Goal: Information Seeking & Learning: Learn about a topic

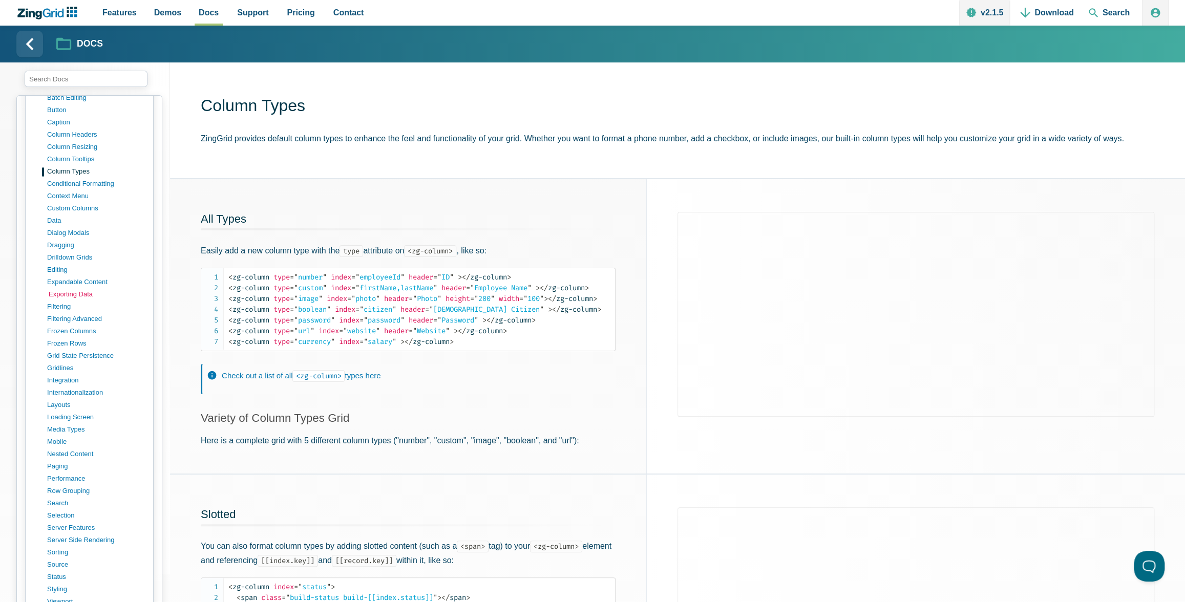
scroll to position [530, 0]
click at [67, 142] on link "column headers" at bounding box center [98, 148] width 98 height 12
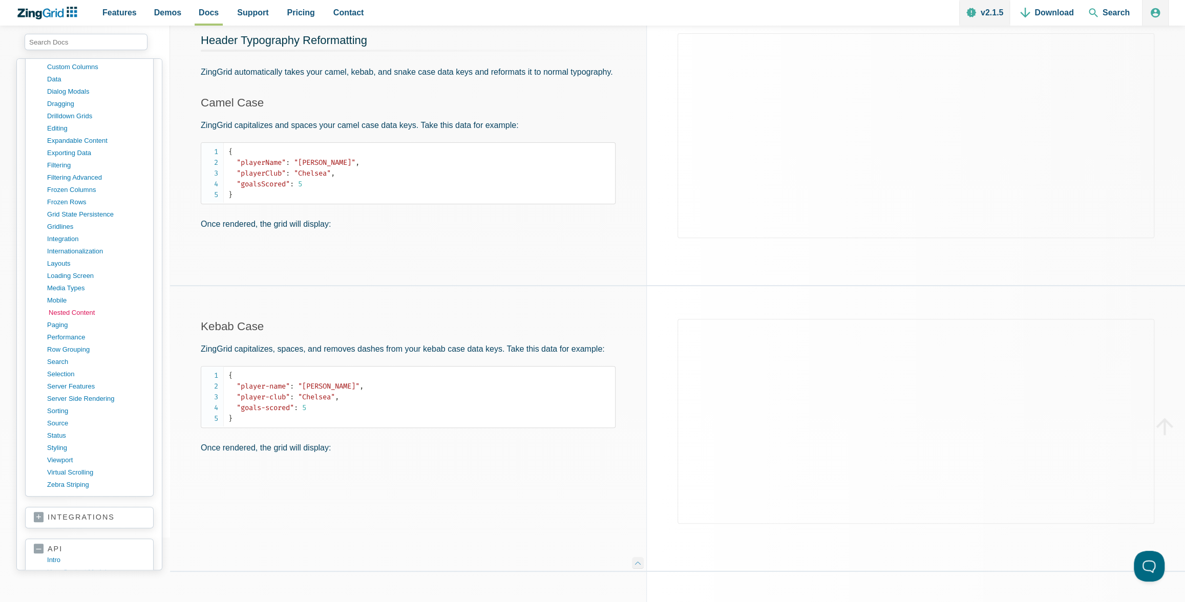
scroll to position [635, 0]
click at [67, 319] on link "nested content" at bounding box center [98, 325] width 98 height 12
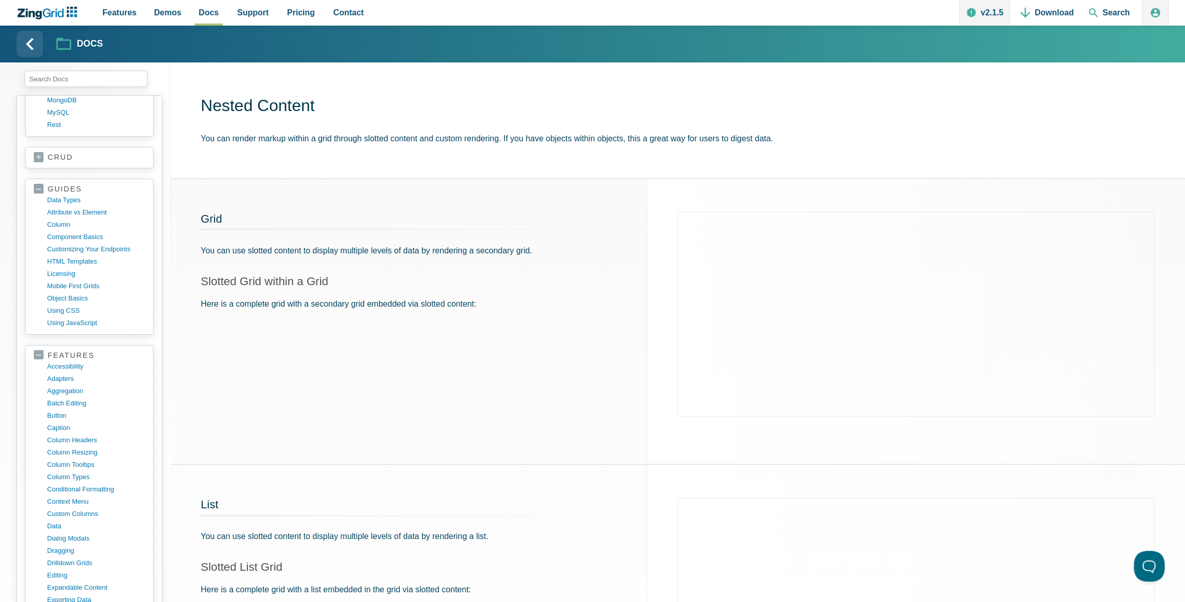
scroll to position [635, 0]
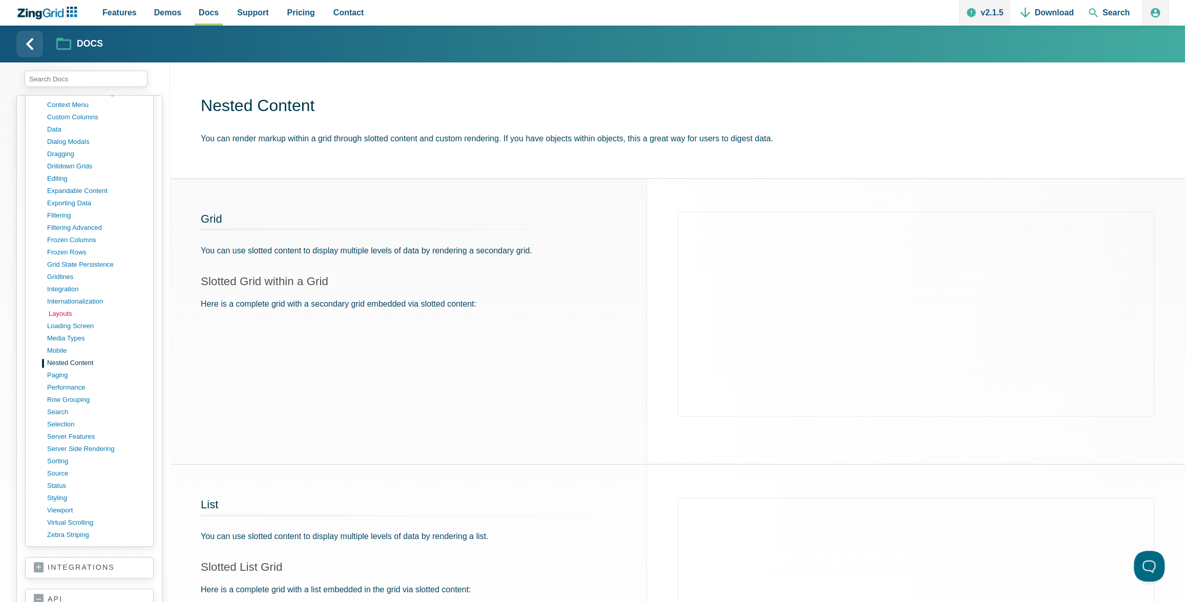
click at [53, 308] on link "layouts" at bounding box center [98, 314] width 98 height 12
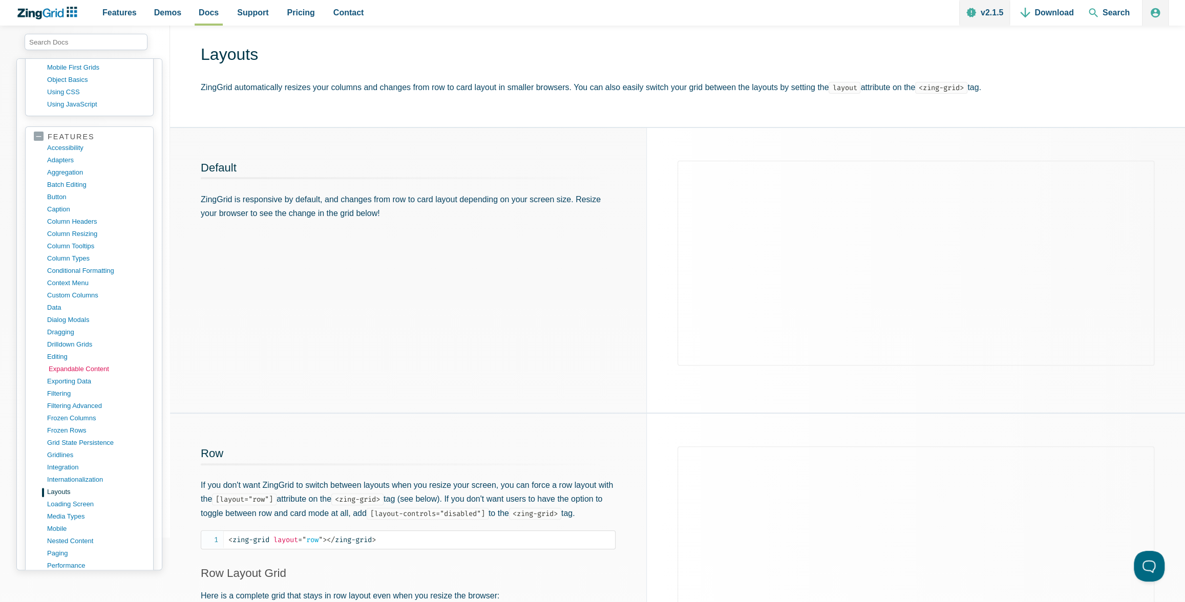
scroll to position [421, 0]
click at [54, 337] on link "drilldown grids" at bounding box center [98, 343] width 98 height 12
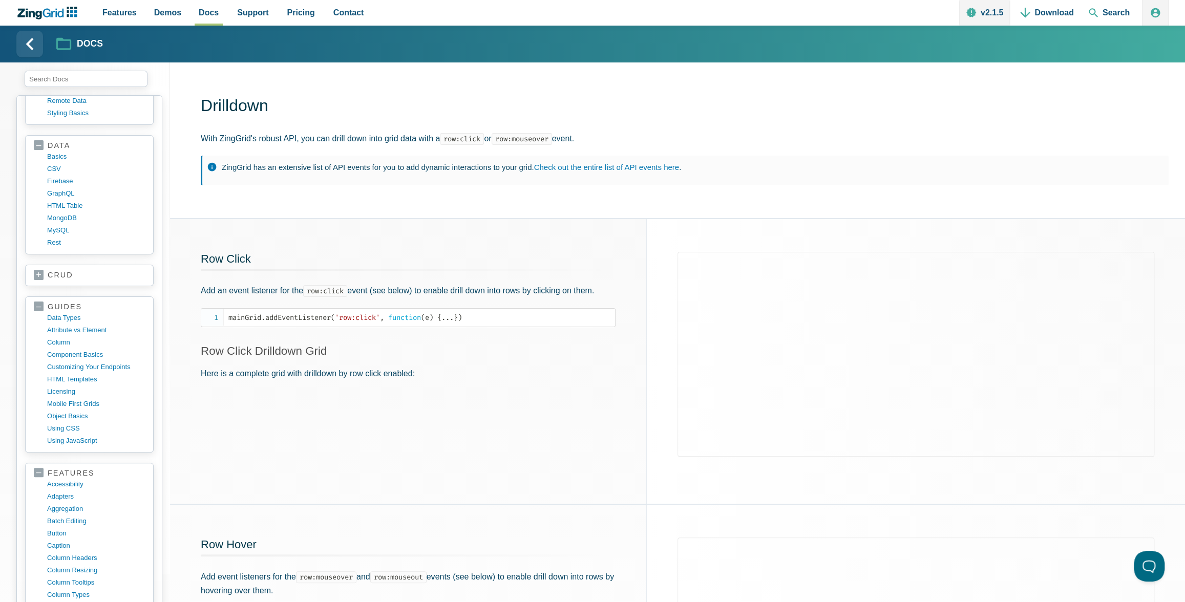
scroll to position [417, 0]
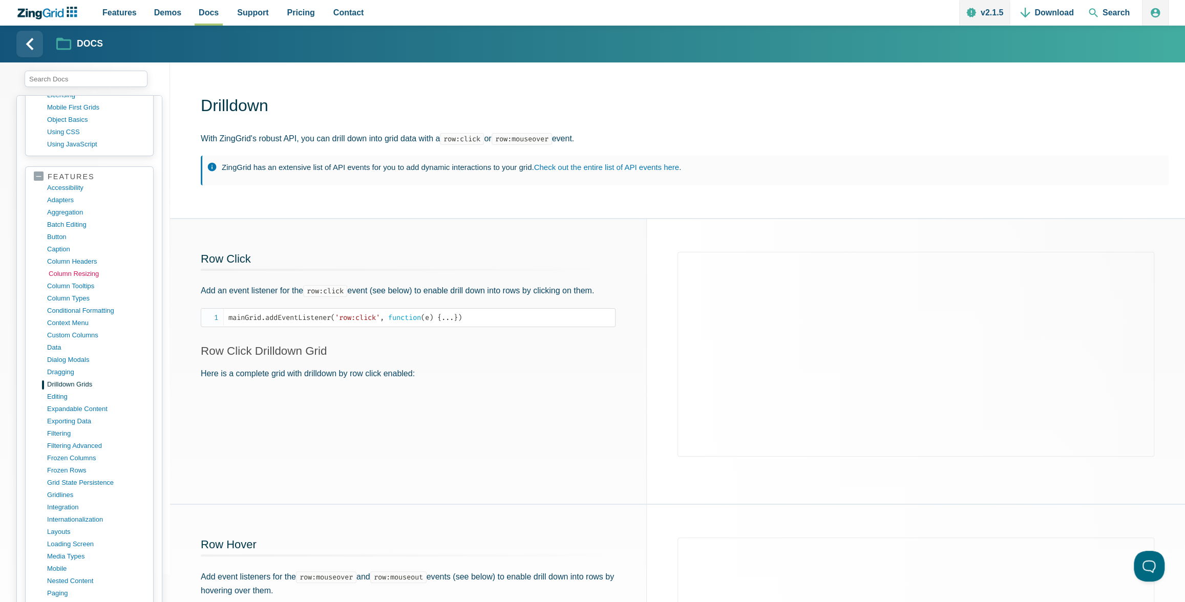
click at [80, 268] on link "column resizing" at bounding box center [98, 274] width 98 height 12
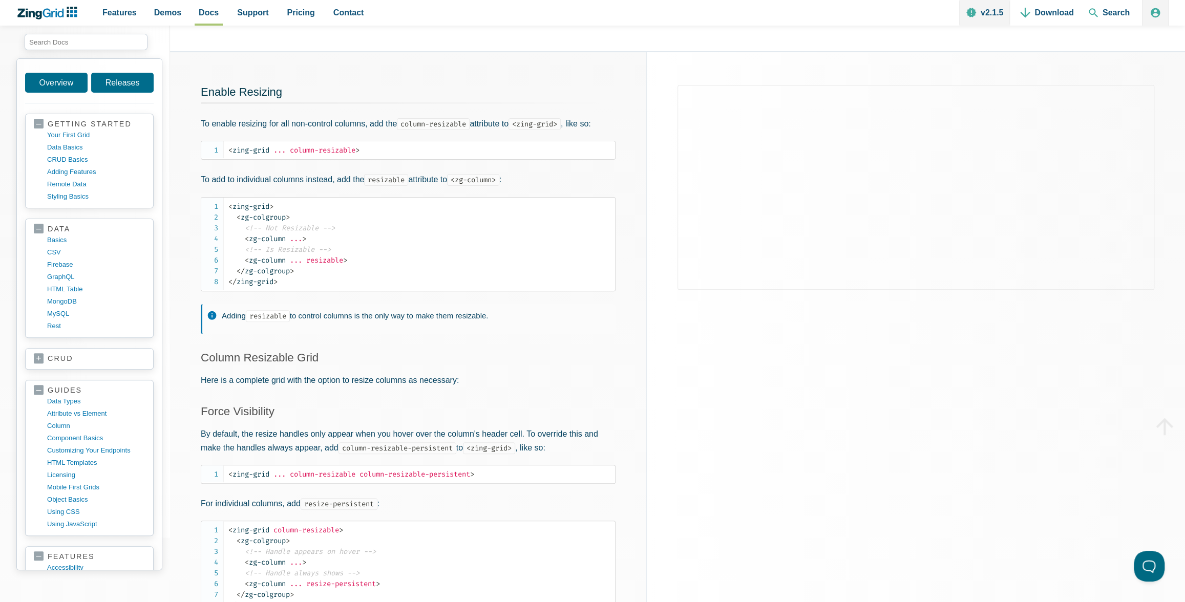
scroll to position [421, 0]
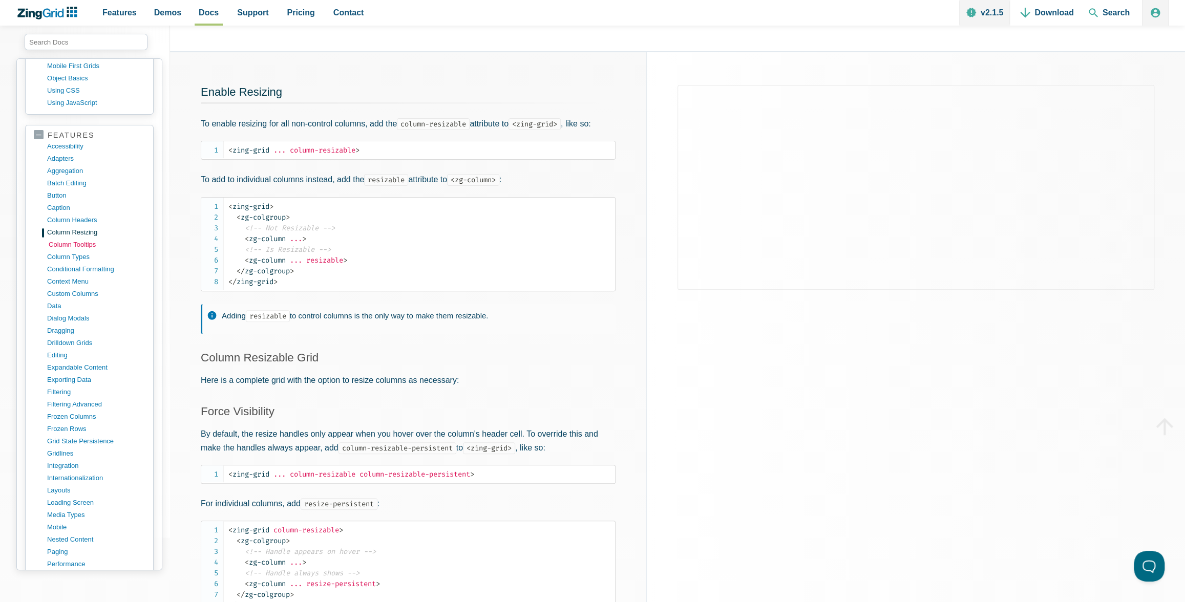
click at [83, 239] on link "column tooltips" at bounding box center [98, 245] width 98 height 12
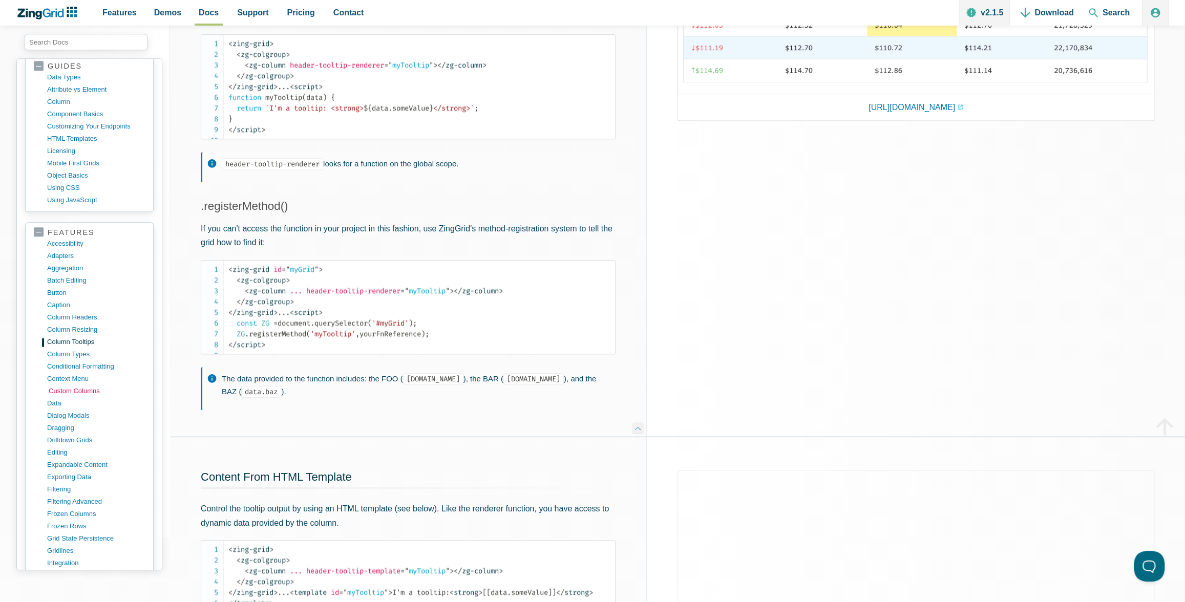
scroll to position [329, 0]
click at [73, 257] on link "aggregation" at bounding box center [98, 263] width 98 height 12
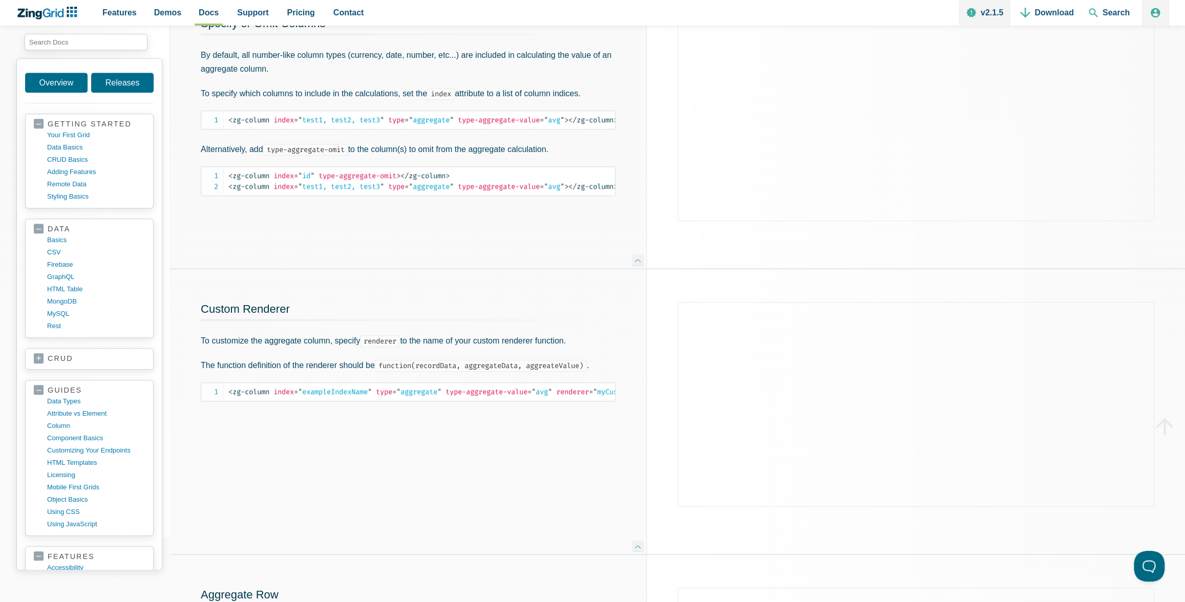
scroll to position [390, 0]
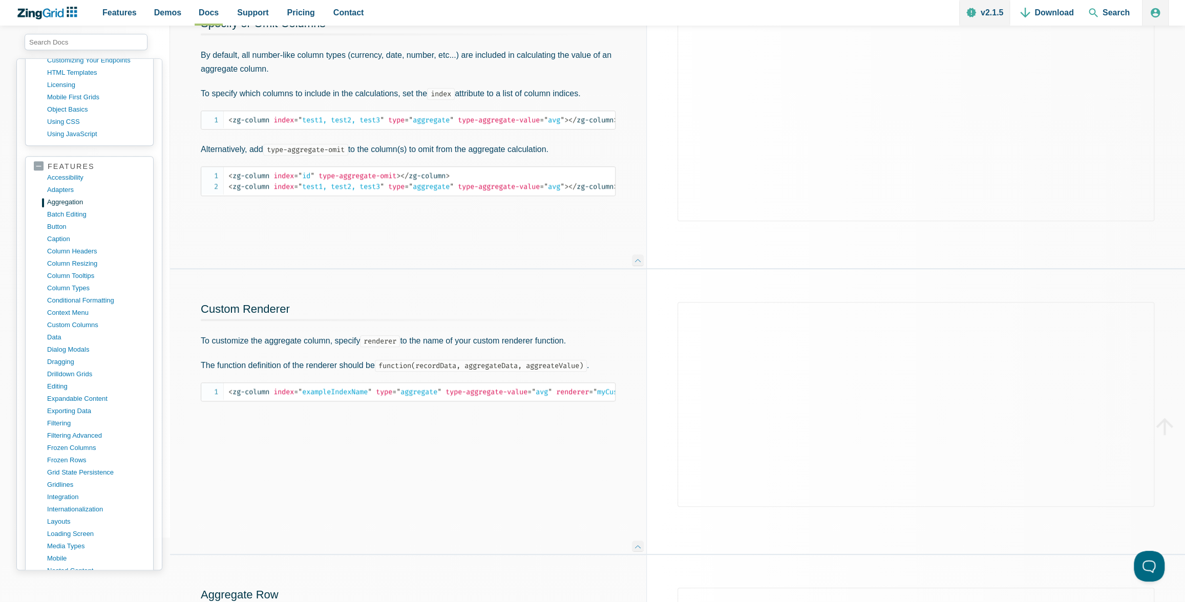
click at [69, 307] on link "context menu" at bounding box center [96, 313] width 98 height 12
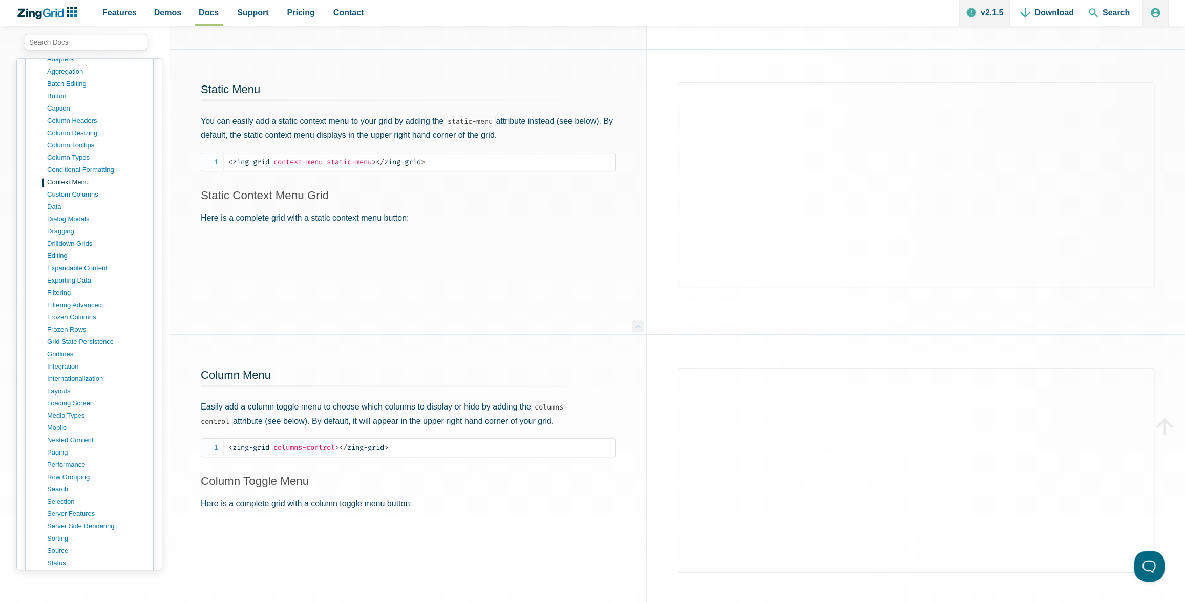
scroll to position [543, 0]
click at [57, 179] on link "data" at bounding box center [98, 185] width 98 height 12
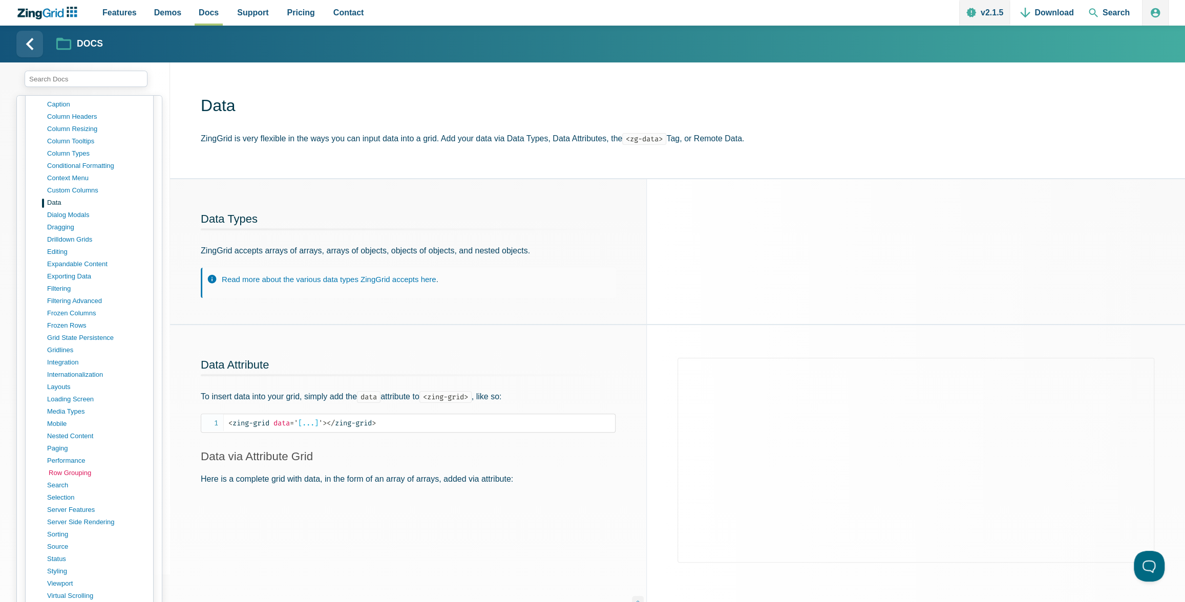
scroll to position [602, 0]
click at [83, 426] on link "row grouping" at bounding box center [98, 432] width 98 height 12
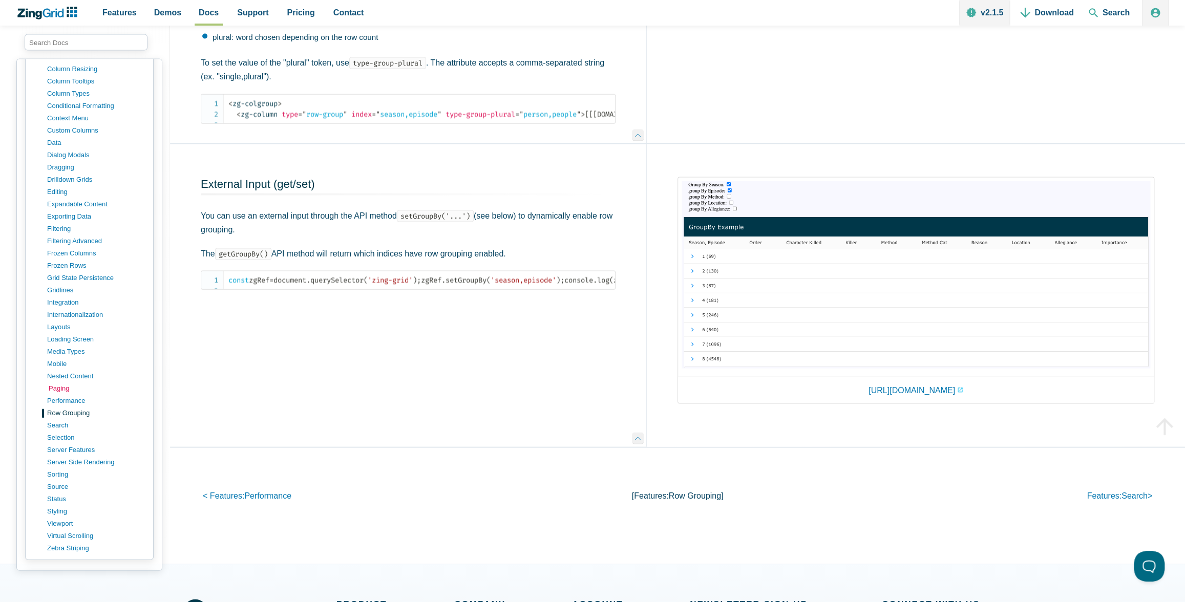
scroll to position [586, 0]
click at [70, 369] on link "nested content" at bounding box center [98, 375] width 98 height 12
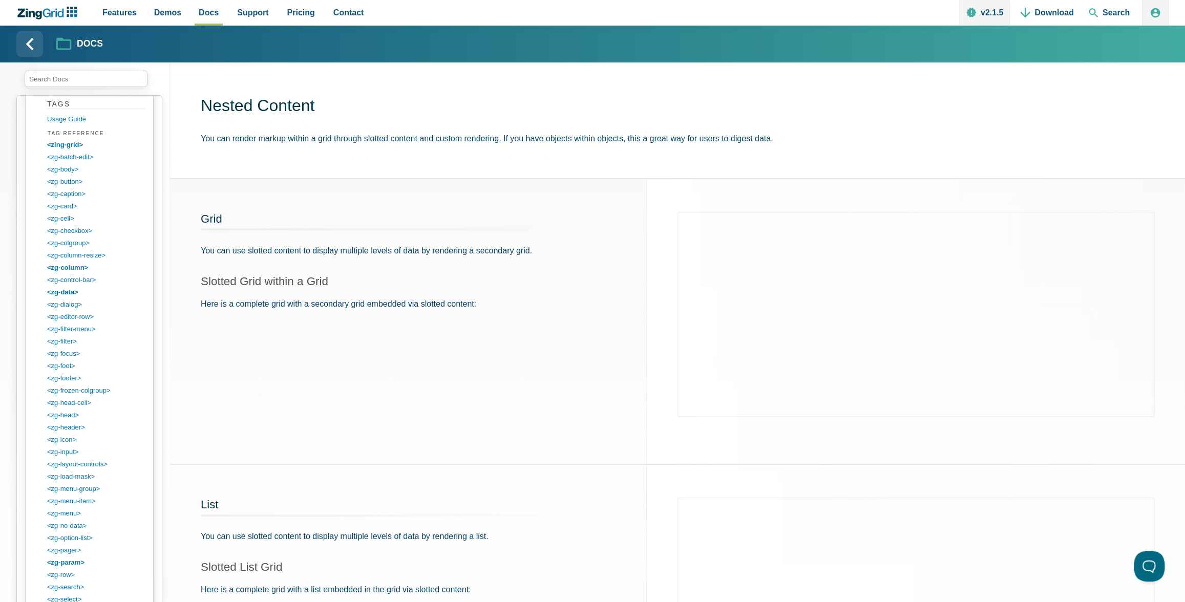
scroll to position [1188, 0]
click at [69, 285] on link "<zg-column>" at bounding box center [98, 291] width 98 height 12
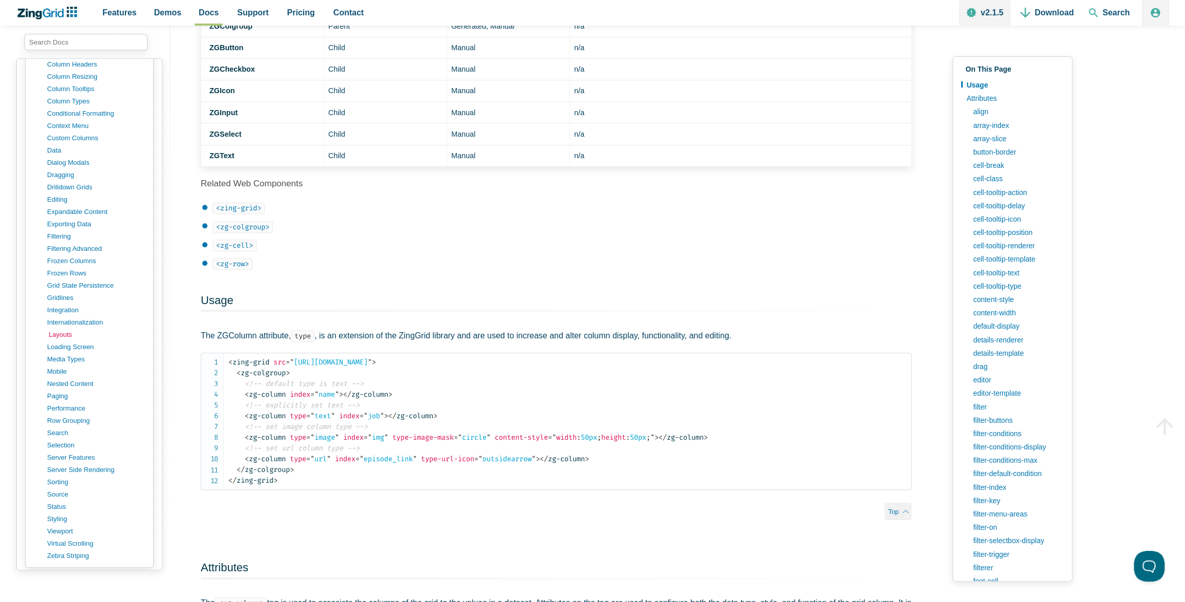
scroll to position [1028, 0]
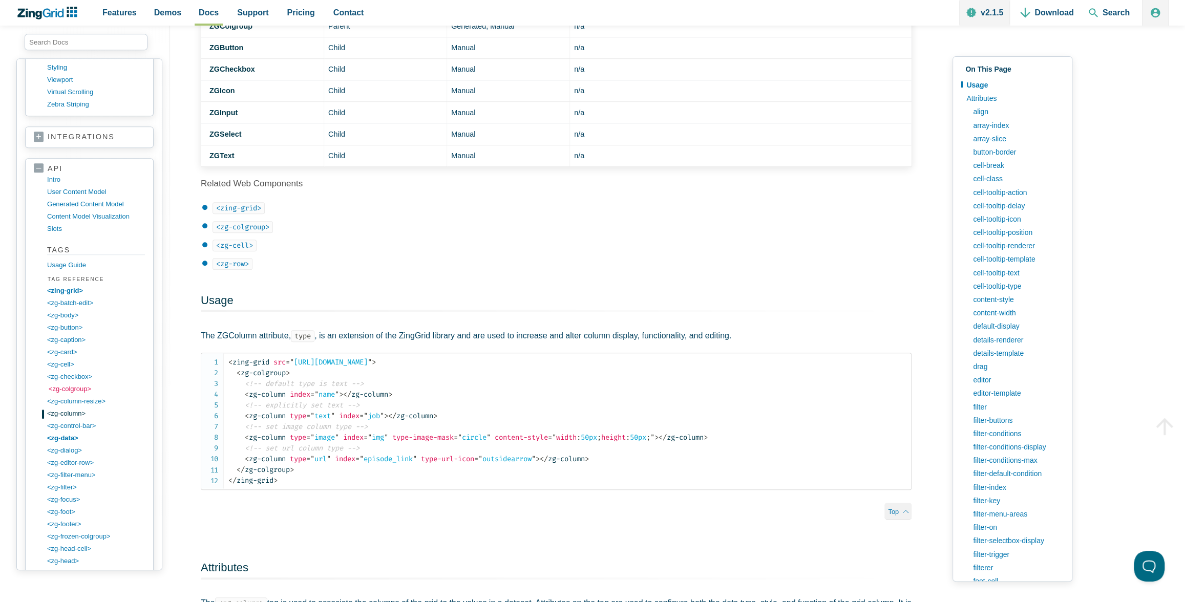
click at [78, 383] on link "<zg-colgroup>" at bounding box center [98, 389] width 98 height 12
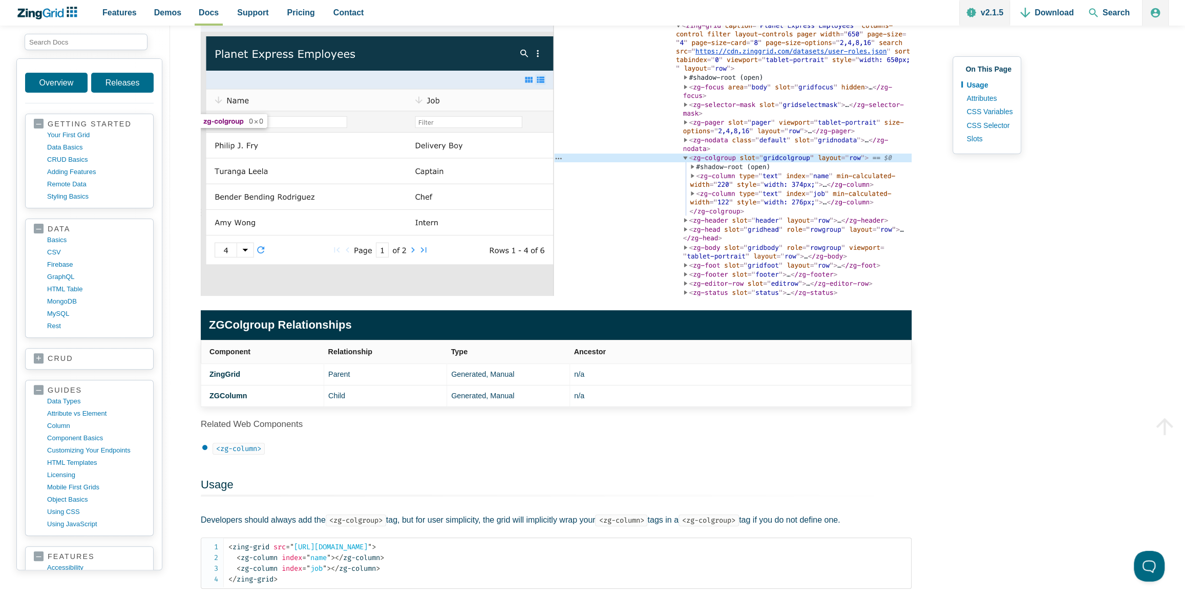
scroll to position [123, 0]
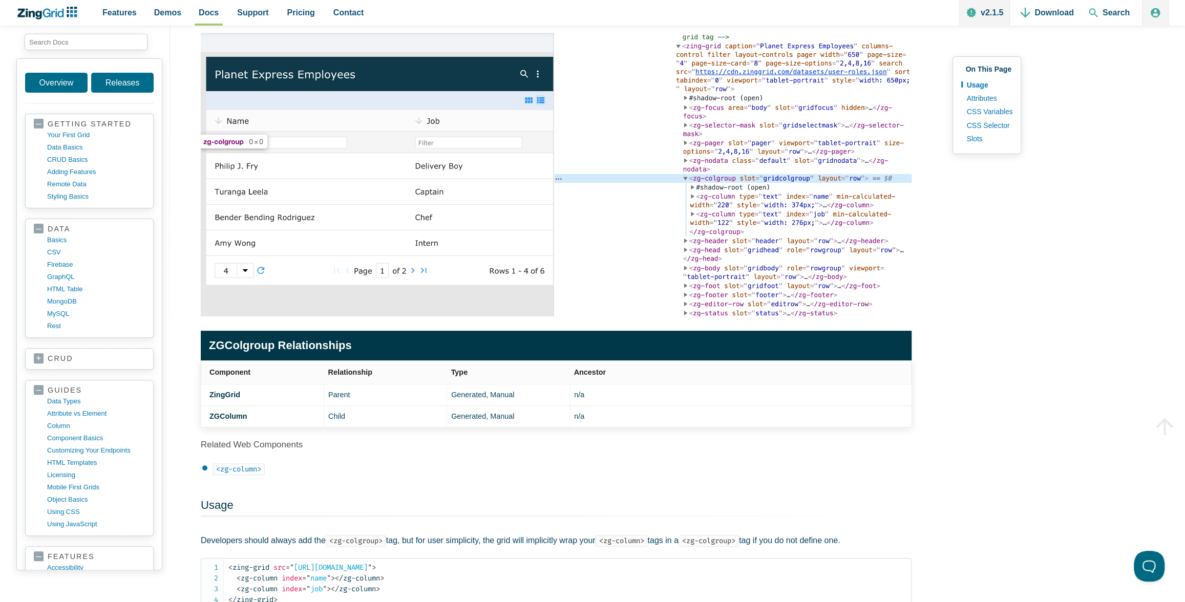
click at [444, 193] on img "App Content" at bounding box center [556, 175] width 711 height 284
click at [512, 70] on img "App Content" at bounding box center [556, 175] width 711 height 284
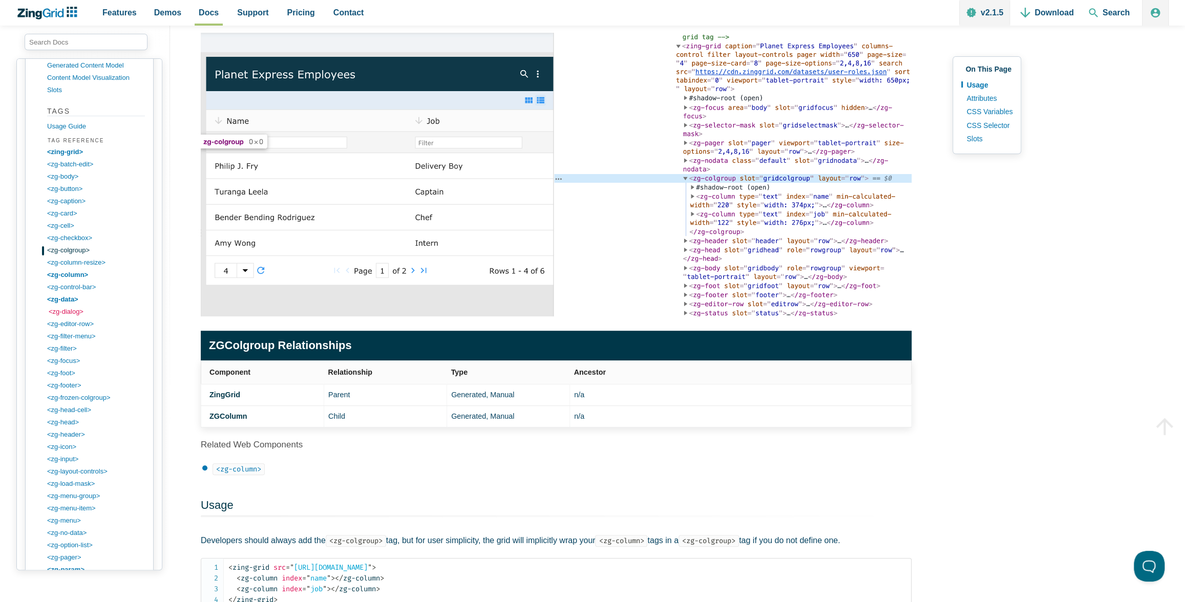
scroll to position [1165, 0]
click at [77, 271] on link "<zg-column>" at bounding box center [98, 277] width 98 height 12
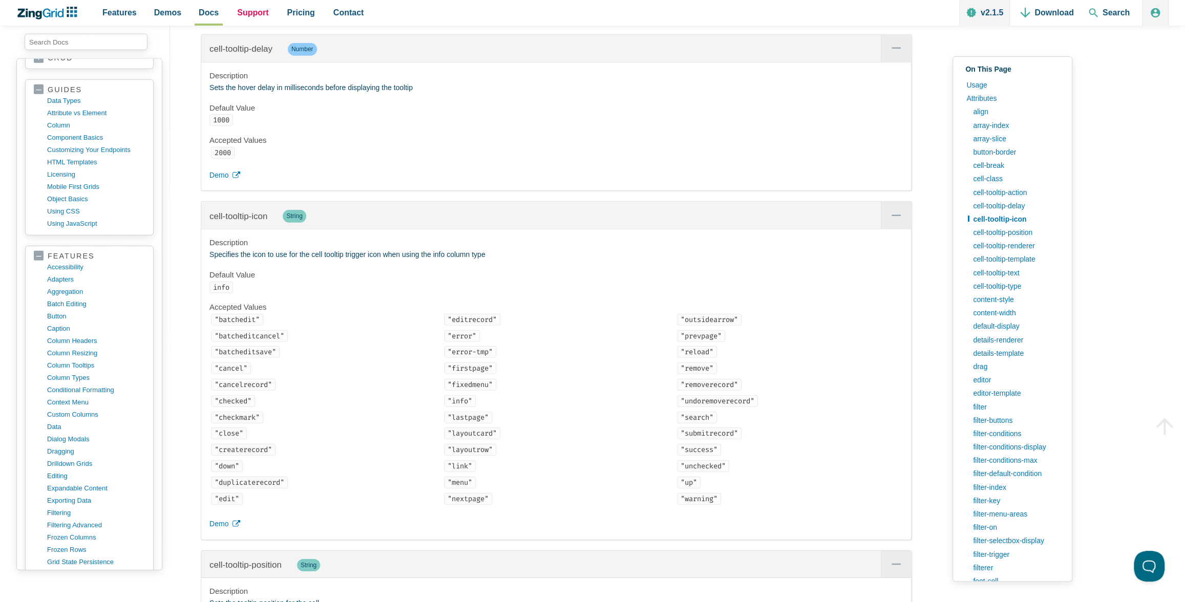
scroll to position [302, 0]
click at [88, 333] on link "column headers" at bounding box center [98, 339] width 98 height 12
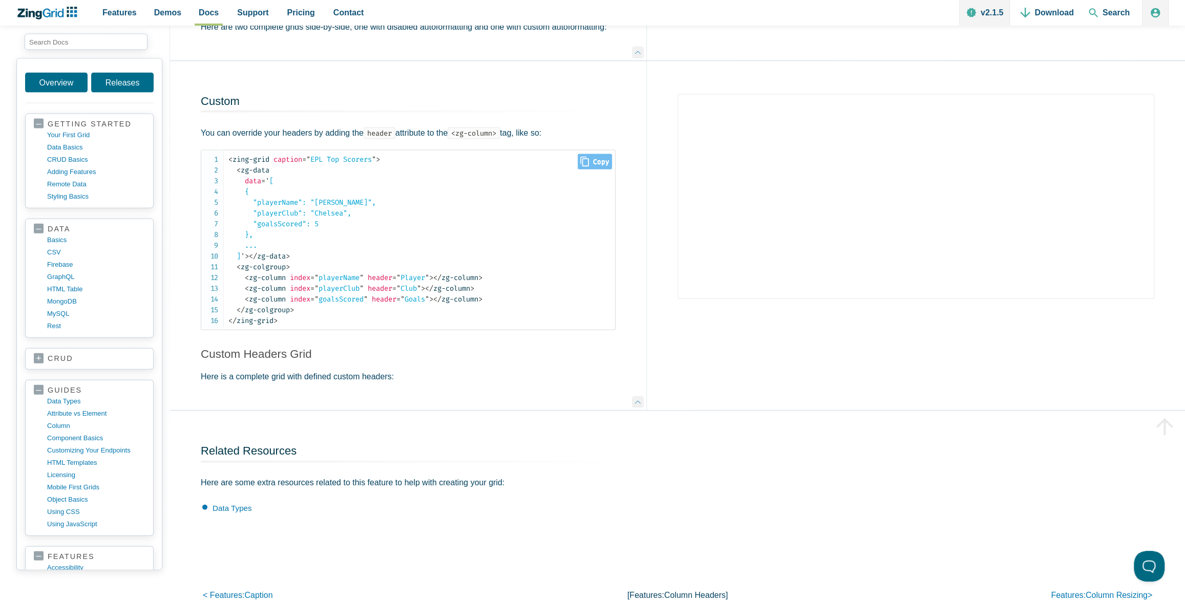
scroll to position [1878, 0]
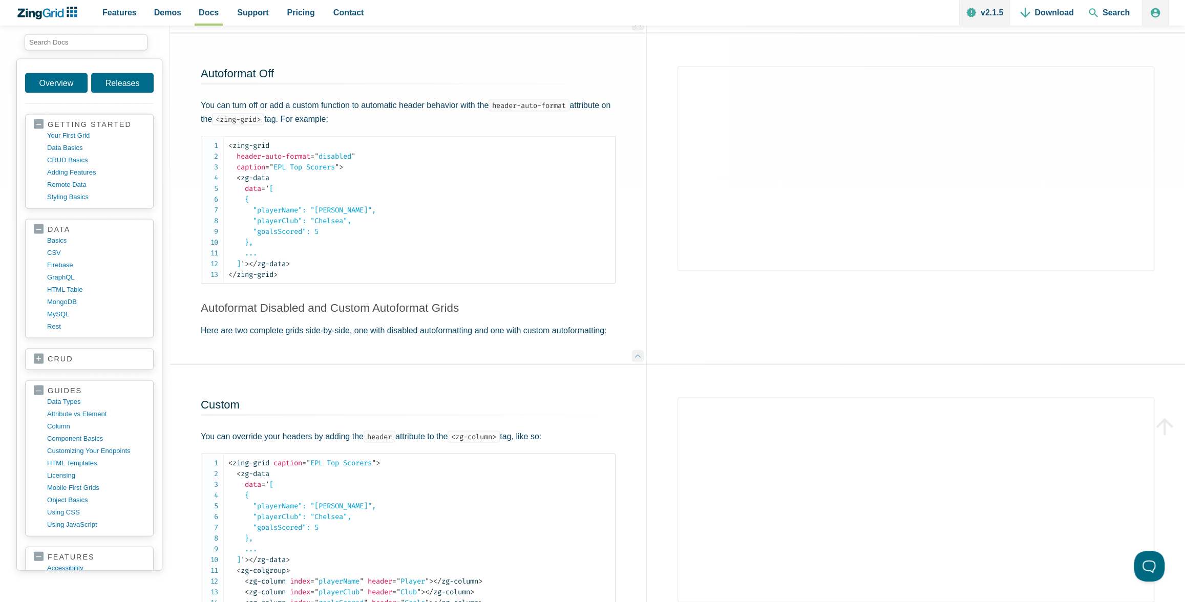
scroll to position [1565, 0]
